Goal: Task Accomplishment & Management: Use online tool/utility

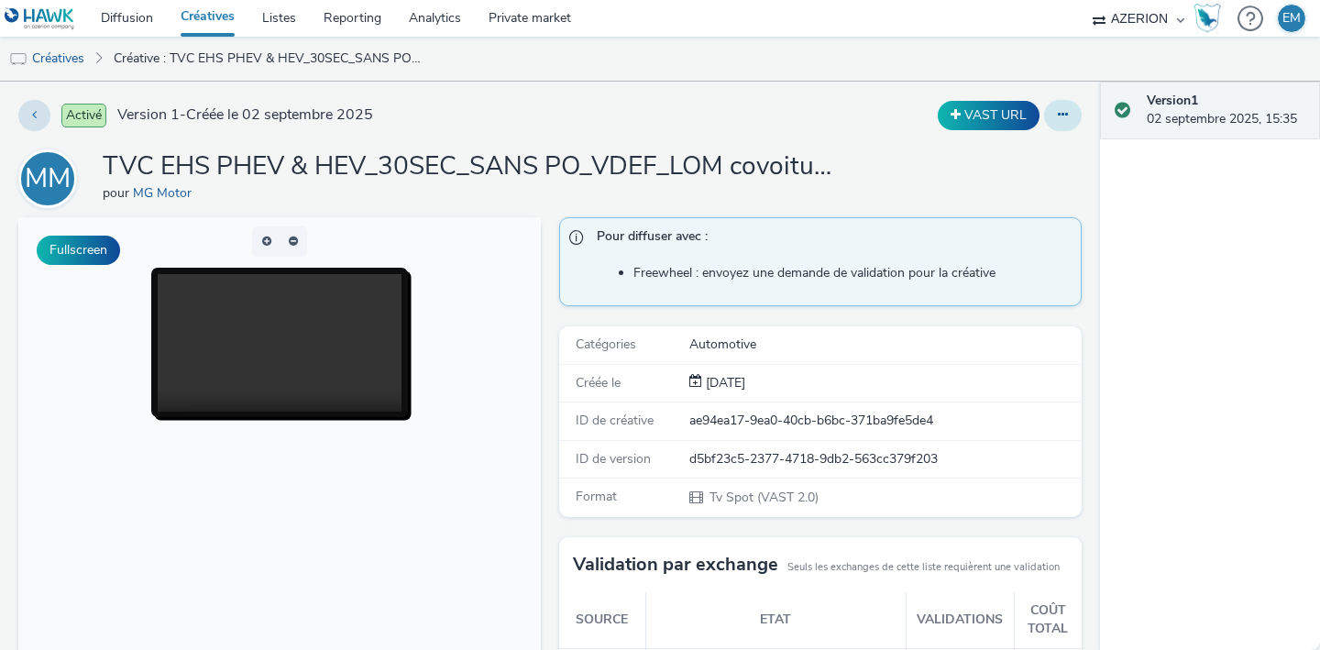
click at [1058, 109] on icon at bounding box center [1063, 114] width 10 height 13
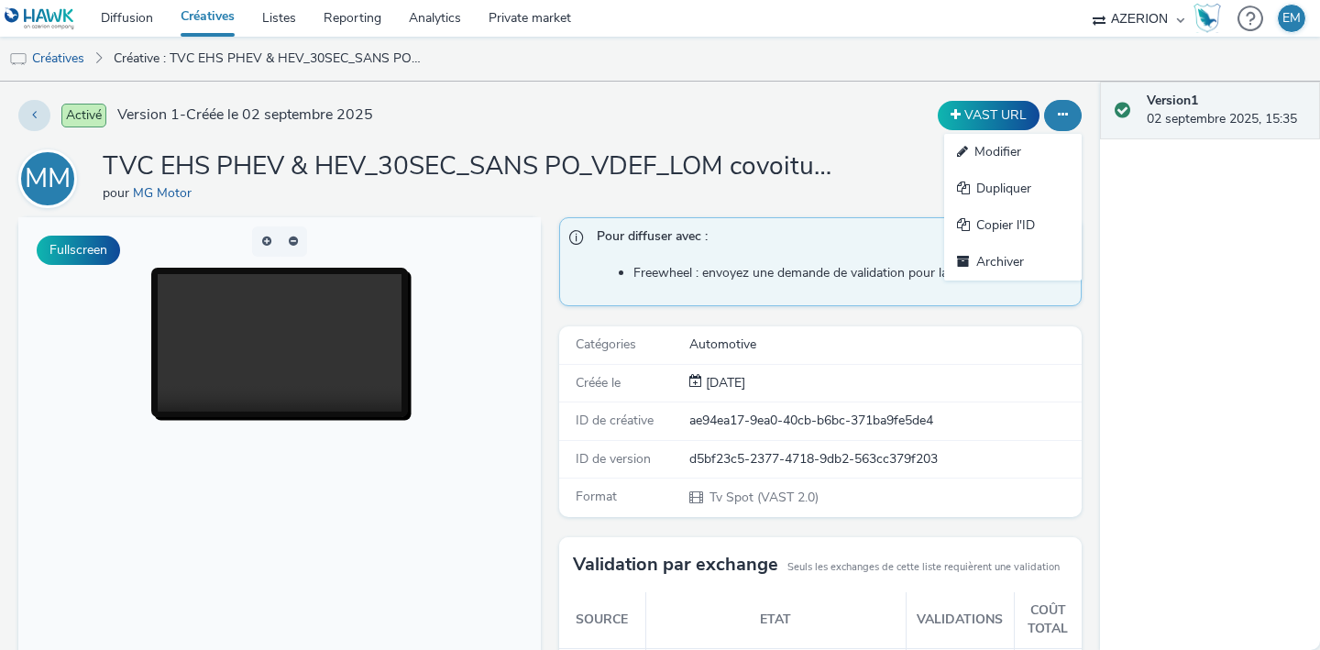
click at [1058, 109] on icon at bounding box center [1063, 114] width 10 height 13
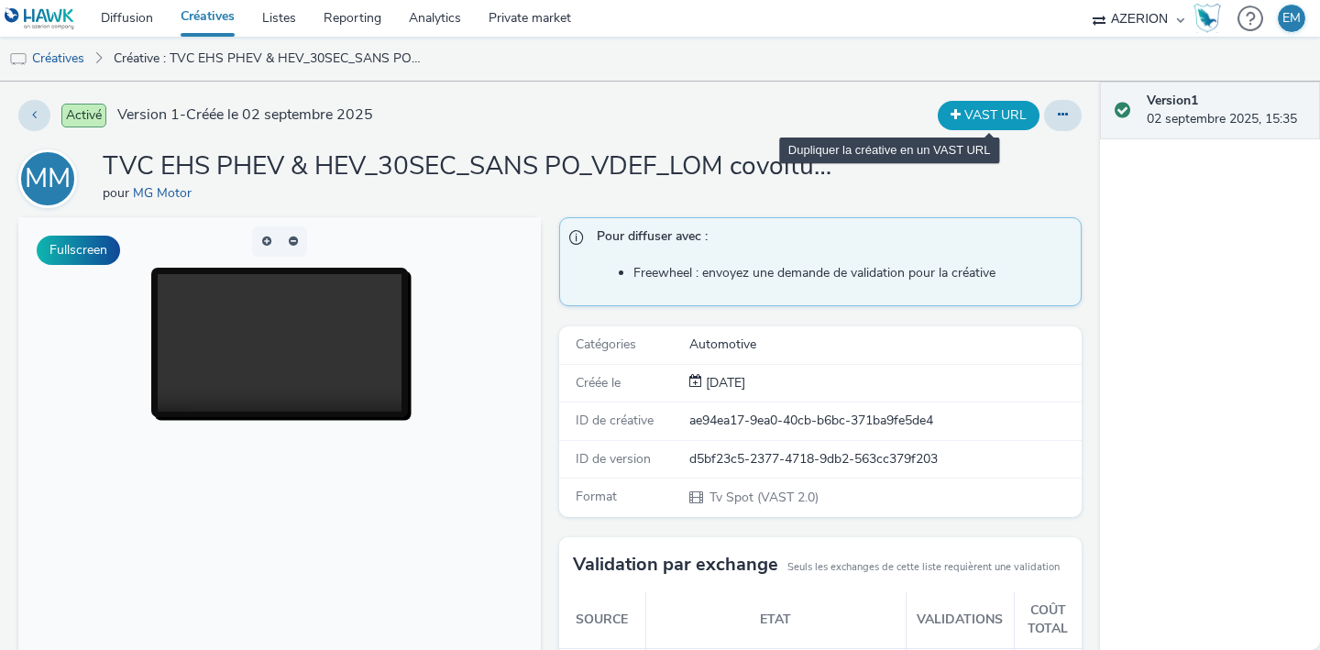
click at [972, 108] on button "VAST URL" at bounding box center [989, 115] width 102 height 29
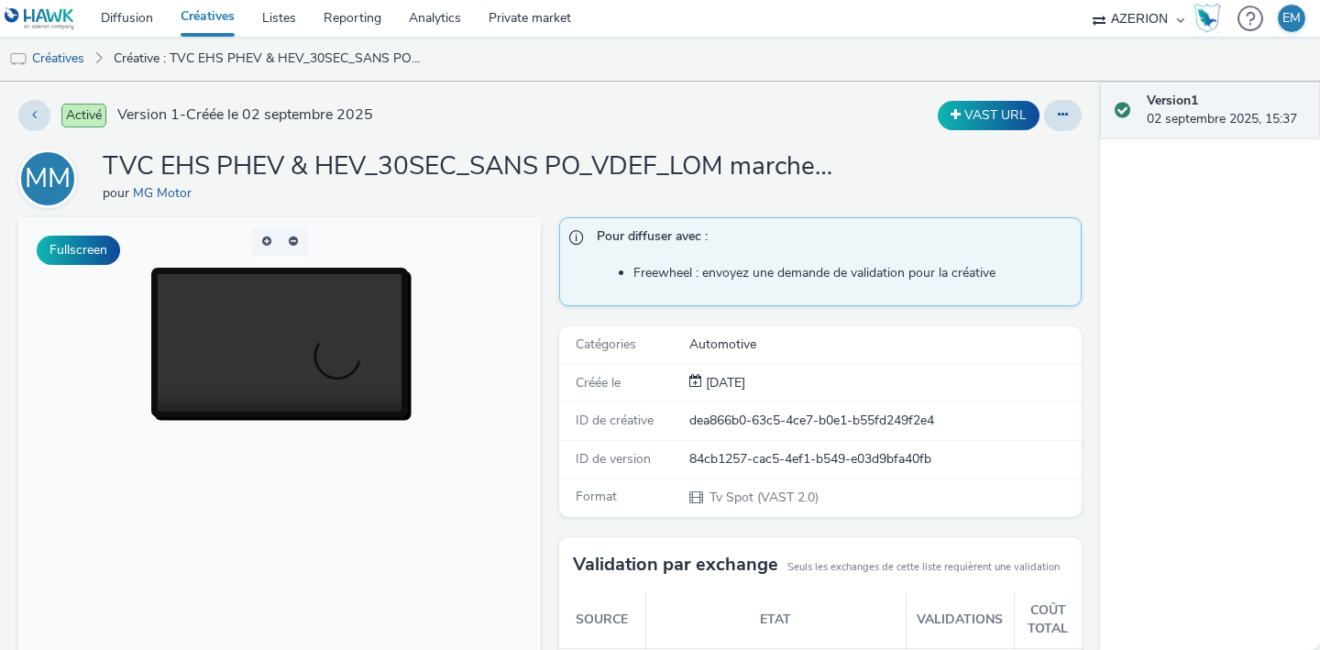
click at [1001, 93] on div "Activé Version 1 - Créée le 02 septembre 2025 VAST URL MM TVC EHS PHEV & HEV_30…" at bounding box center [550, 366] width 1100 height 568
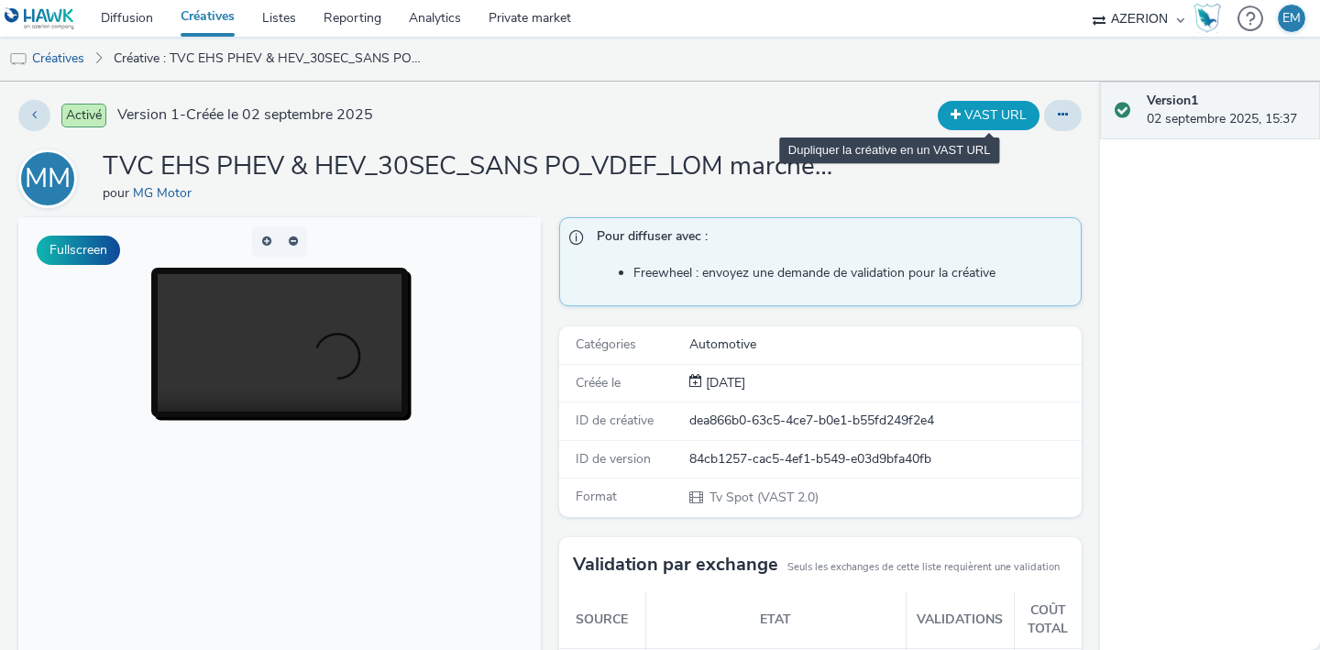
click at [987, 104] on button "VAST URL" at bounding box center [989, 115] width 102 height 29
click at [991, 103] on button "VAST URL" at bounding box center [989, 115] width 102 height 29
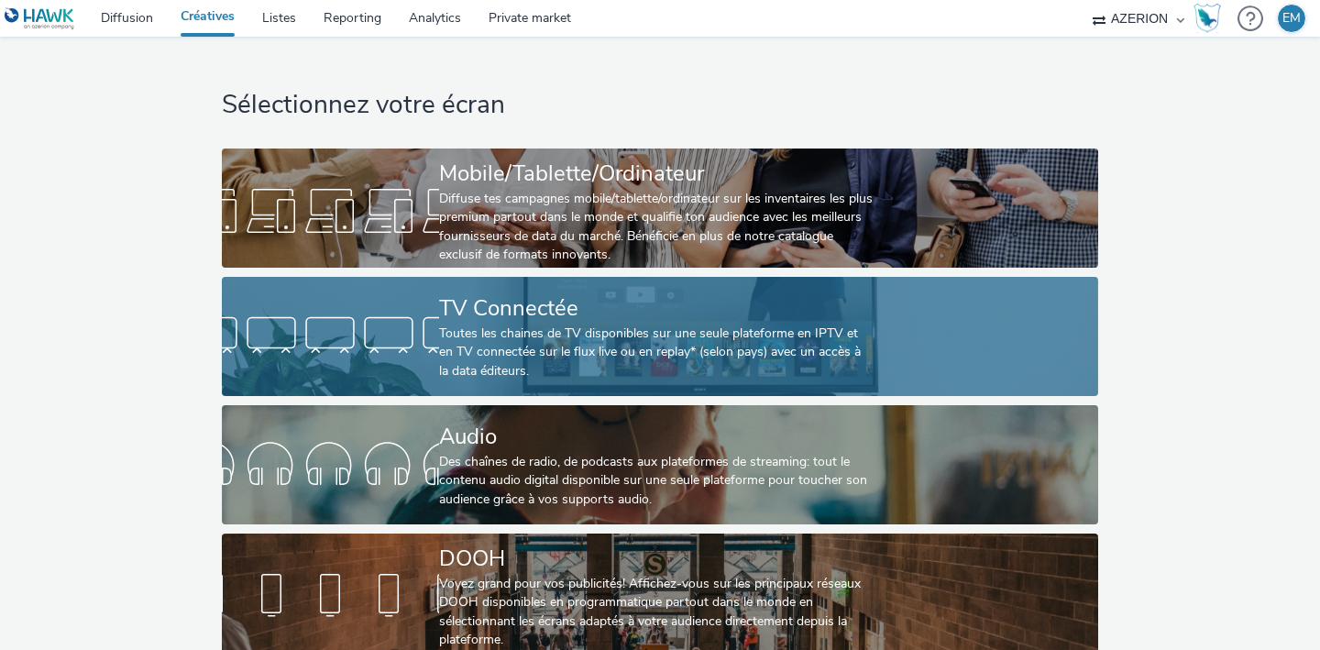
click at [439, 342] on div "Toutes les chaines de TV disponibles sur une seule plateforme en IPTV et en TV …" at bounding box center [656, 352] width 434 height 56
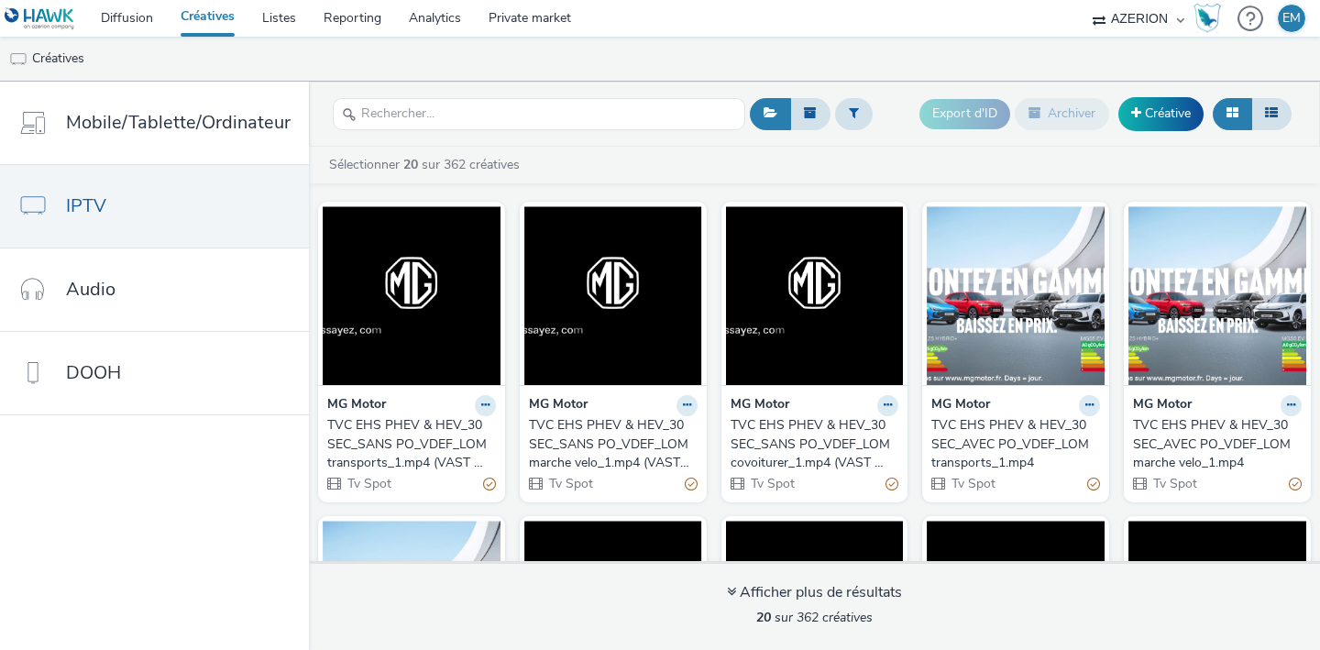
click at [445, 436] on div "TVC EHS PHEV & HEV_30SEC_SANS PO_VDEF_LOM transports_1.mp4 (VAST URL)" at bounding box center [407, 444] width 161 height 56
click at [583, 423] on div "TVC EHS PHEV & HEV_30SEC_SANS PO_VDEF_LOM marche velo_1.mp4 (VAST URL)" at bounding box center [609, 444] width 161 height 56
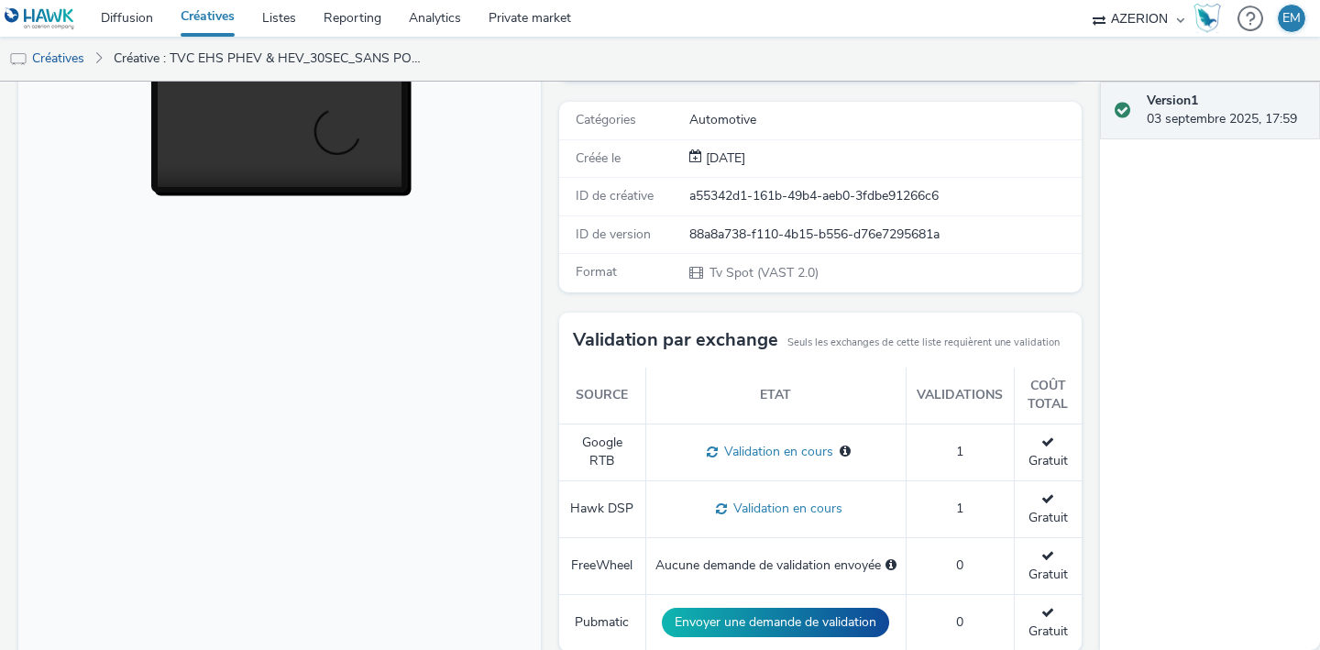
scroll to position [556, 0]
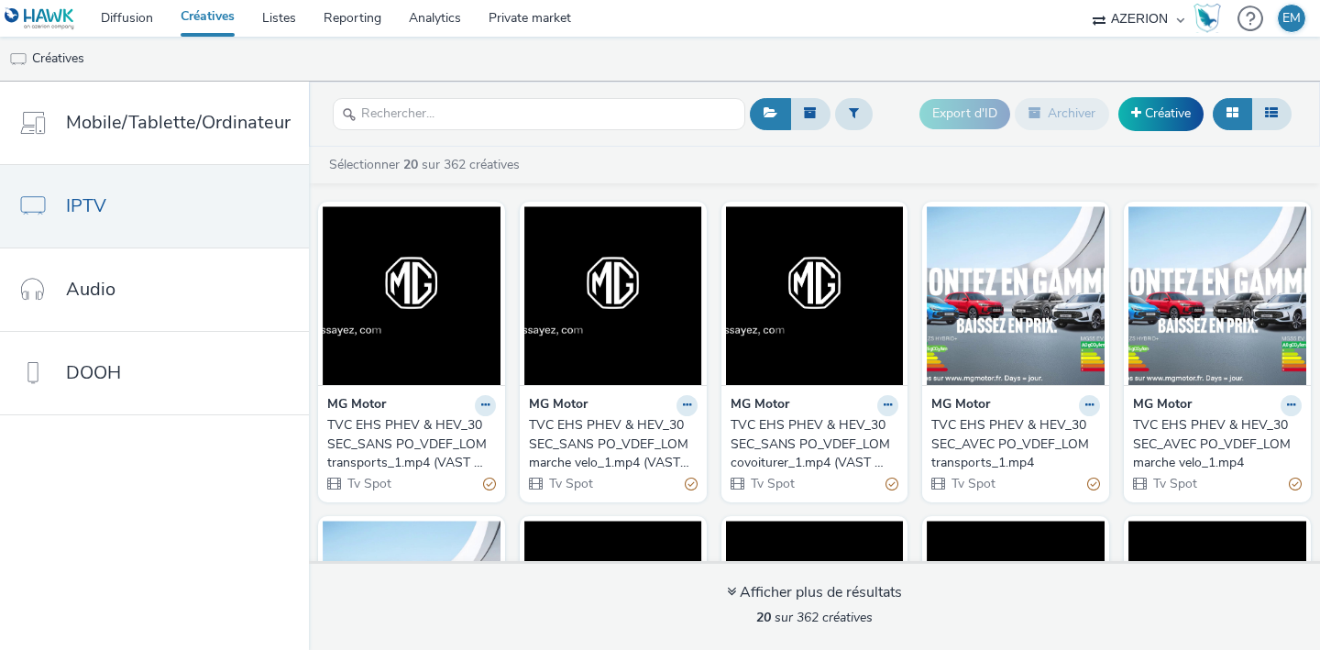
click at [759, 438] on div "TVC EHS PHEV & HEV_30SEC_SANS PO_VDEF_LOM covoiturer_1.mp4 (VAST URL)" at bounding box center [811, 444] width 161 height 56
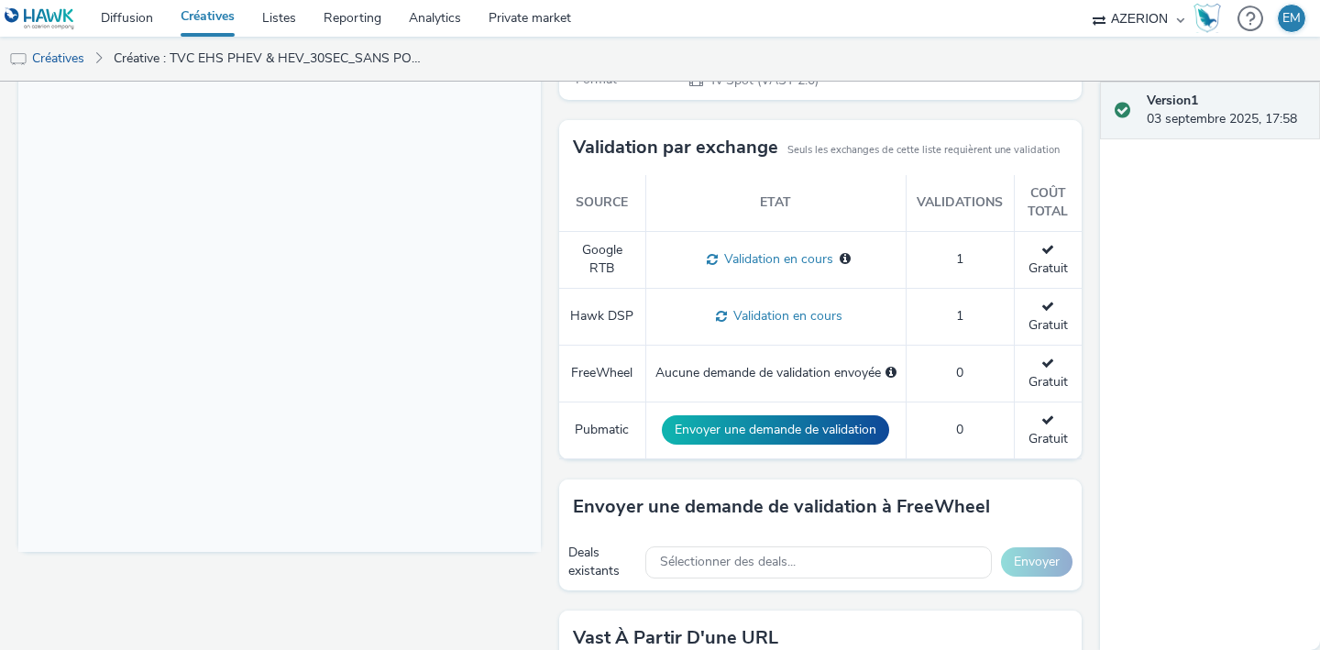
scroll to position [556, 0]
